Goal: Find specific page/section: Find specific page/section

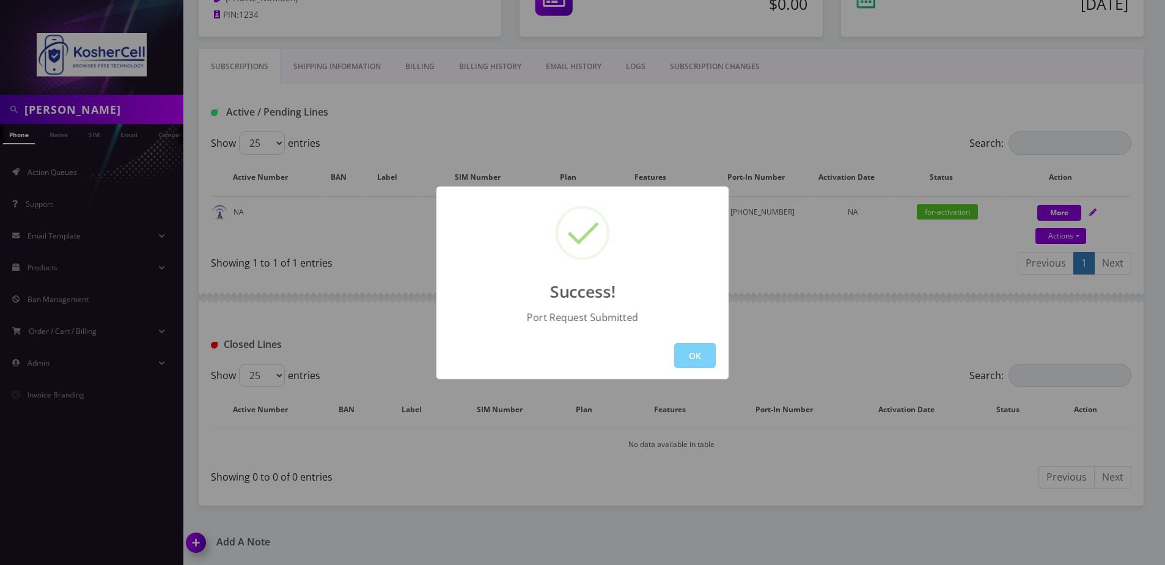
scroll to position [144, 0]
click at [687, 354] on button "OK" at bounding box center [695, 355] width 42 height 25
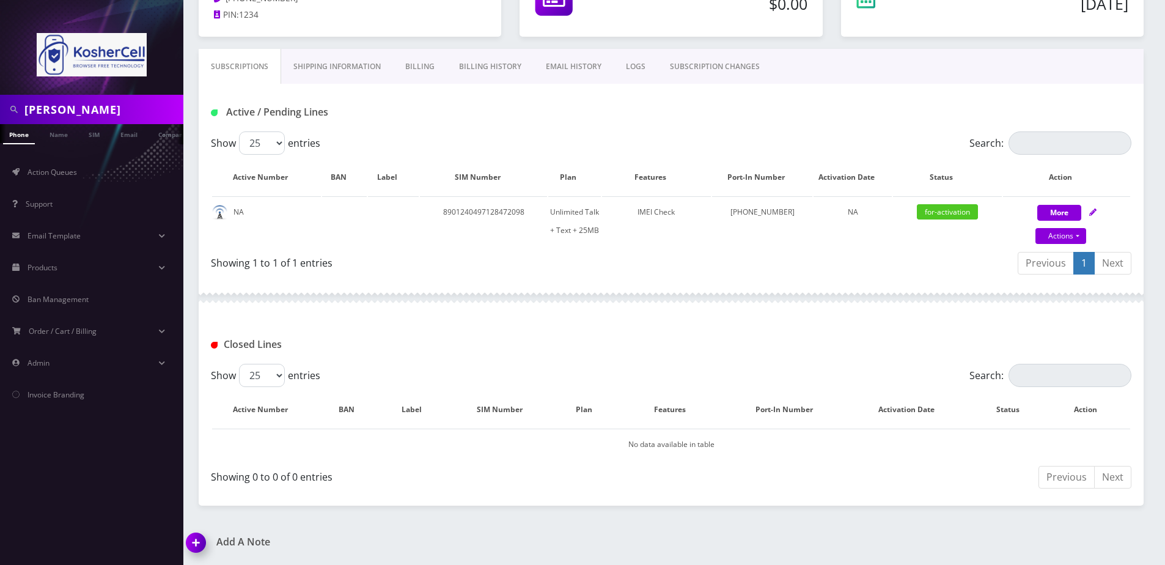
click at [93, 106] on input "[PERSON_NAME]" at bounding box center [102, 109] width 156 height 23
paste input "6673912221"
type input "6673912221"
click at [12, 141] on link "Phone" at bounding box center [19, 134] width 32 height 20
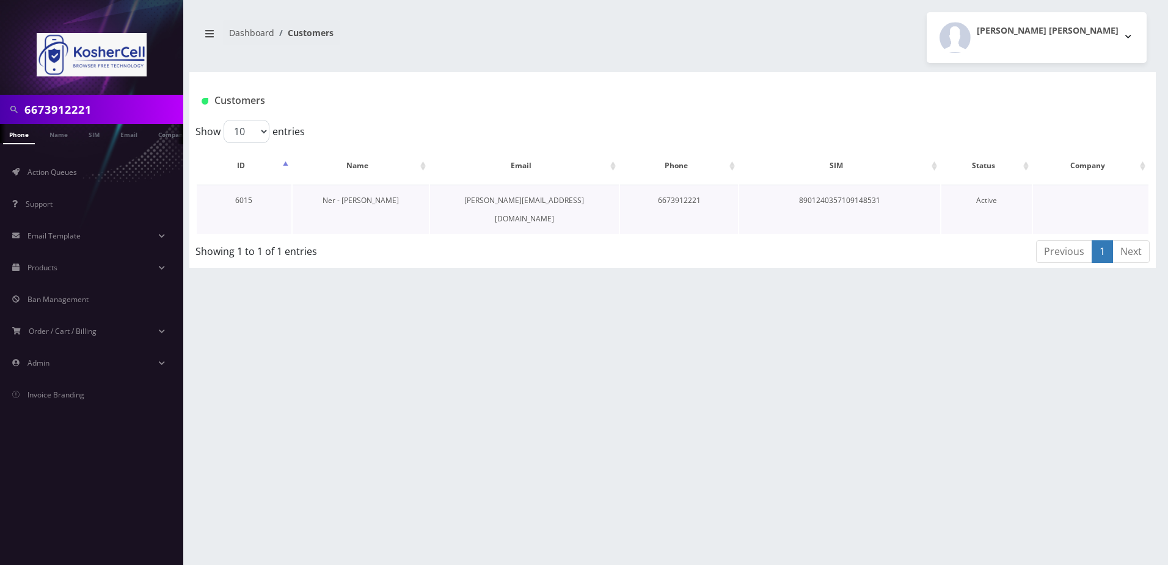
click at [379, 200] on link "Ner - Eli Daniel" at bounding box center [361, 200] width 76 height 10
